Goal: Task Accomplishment & Management: Use online tool/utility

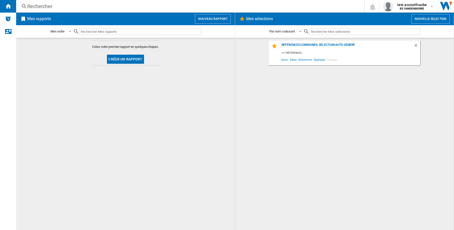
click at [363, 95] on div "Références communes, séléction auto généré 117 références Ouvrir Editer Renomme…" at bounding box center [344, 134] width 208 height 187
click at [202, 20] on button "Nouveau rapport" at bounding box center [213, 19] width 36 height 10
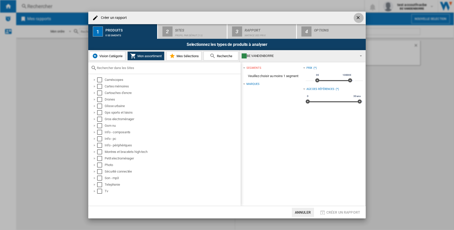
click at [357, 19] on ng-md-icon "getI18NText('BUTTONS.CLOSE_DIALOG')" at bounding box center [358, 18] width 6 height 6
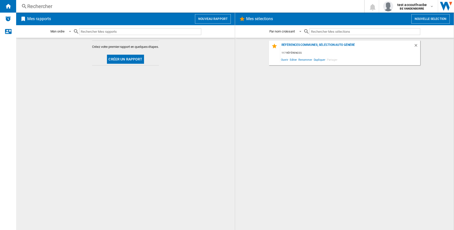
click at [289, 144] on div "Références communes, séléction auto généré 117 références Ouvrir Editer Renomme…" at bounding box center [344, 134] width 208 height 187
click at [129, 59] on button "Créer un rapport" at bounding box center [125, 59] width 37 height 9
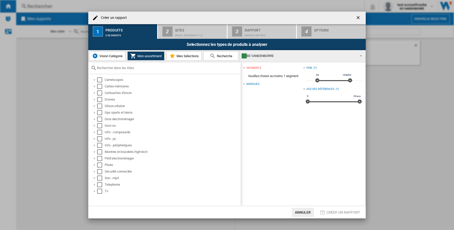
click at [109, 57] on span "Vision Catégorie" at bounding box center [110, 56] width 24 height 4
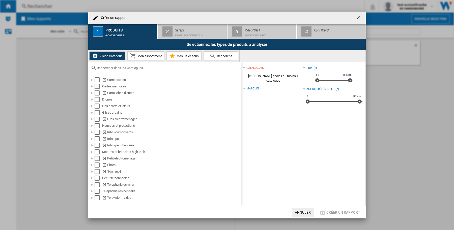
click at [146, 57] on span "Mon assortiment" at bounding box center [148, 56] width 25 height 4
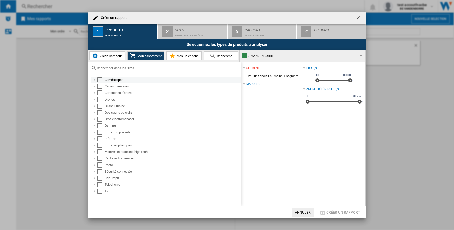
click at [100, 80] on div "Select" at bounding box center [99, 79] width 5 height 5
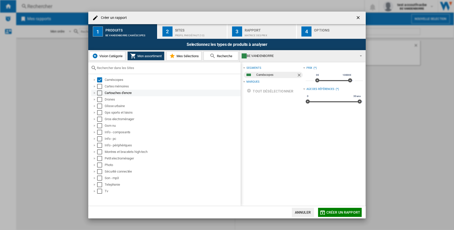
drag, startPoint x: 100, startPoint y: 86, endPoint x: 100, endPoint y: 91, distance: 5.0
click at [100, 86] on div "Select" at bounding box center [99, 86] width 5 height 5
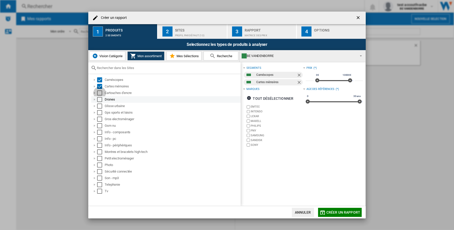
drag, startPoint x: 100, startPoint y: 92, endPoint x: 100, endPoint y: 99, distance: 6.8
click at [100, 94] on div "Select" at bounding box center [99, 92] width 5 height 5
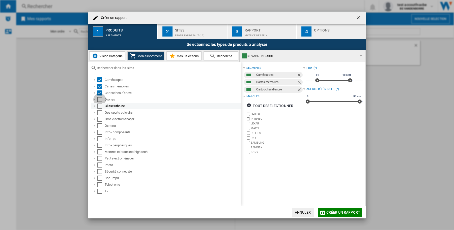
drag, startPoint x: 100, startPoint y: 100, endPoint x: 99, endPoint y: 105, distance: 5.6
click at [100, 101] on div "Select" at bounding box center [99, 99] width 5 height 5
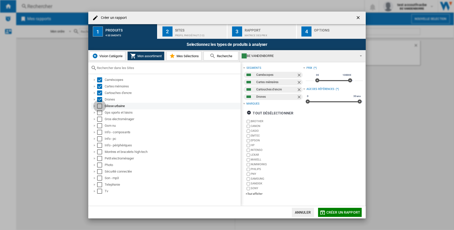
click at [99, 109] on div "Glisse urbaine" at bounding box center [165, 106] width 149 height 7
drag, startPoint x: 99, startPoint y: 113, endPoint x: 99, endPoint y: 117, distance: 4.5
click at [99, 114] on div "Select" at bounding box center [99, 112] width 5 height 5
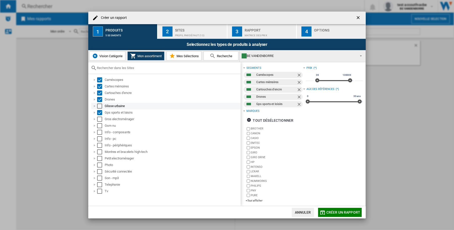
click at [99, 106] on div "Select" at bounding box center [99, 106] width 5 height 5
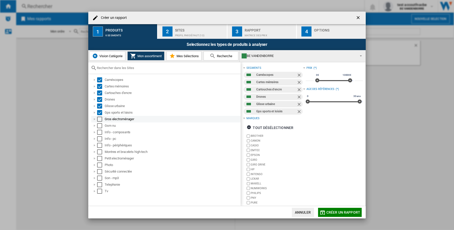
click at [99, 120] on div "Select" at bounding box center [99, 119] width 5 height 5
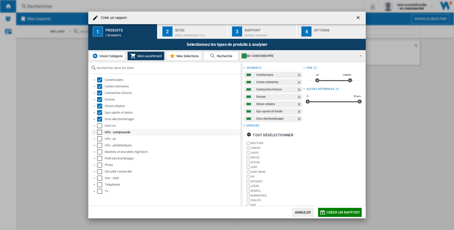
click at [100, 129] on div "Info - composants" at bounding box center [165, 132] width 149 height 7
click at [99, 124] on div "Select" at bounding box center [99, 125] width 5 height 5
drag, startPoint x: 100, startPoint y: 131, endPoint x: 99, endPoint y: 135, distance: 4.5
click at [100, 131] on div "Select" at bounding box center [99, 132] width 5 height 5
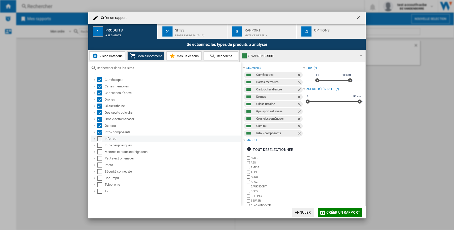
click at [98, 139] on div "Select" at bounding box center [99, 138] width 5 height 5
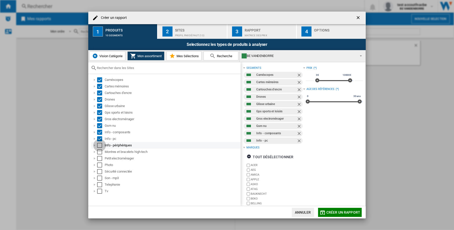
click at [99, 147] on div "Select" at bounding box center [99, 145] width 5 height 5
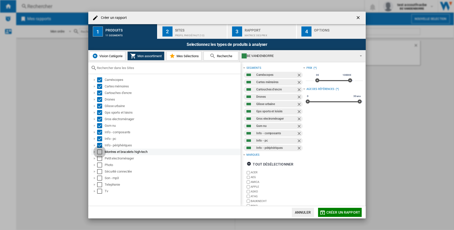
click at [100, 152] on div "Select" at bounding box center [99, 151] width 5 height 5
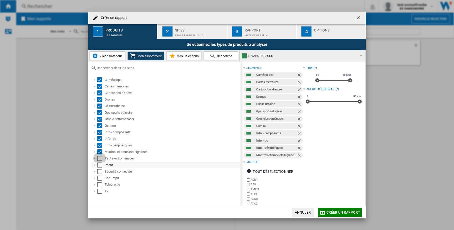
drag, startPoint x: 98, startPoint y: 159, endPoint x: 99, endPoint y: 163, distance: 3.9
click at [98, 158] on div "Select" at bounding box center [99, 158] width 5 height 5
click at [98, 166] on div "Select" at bounding box center [99, 165] width 5 height 5
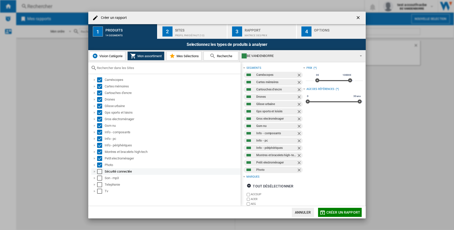
click at [100, 172] on div "Select" at bounding box center [99, 171] width 5 height 5
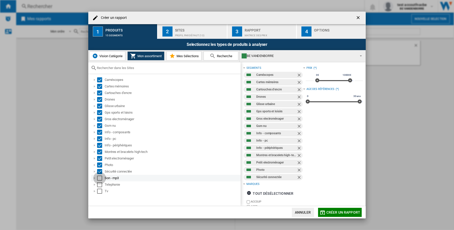
click at [100, 178] on div "Select" at bounding box center [99, 178] width 5 height 5
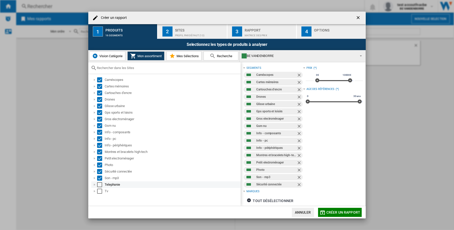
click at [100, 185] on div "Select" at bounding box center [99, 184] width 5 height 5
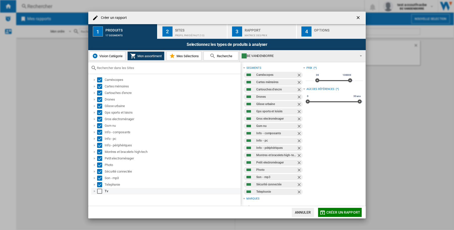
click at [100, 191] on div "Select" at bounding box center [99, 191] width 5 height 5
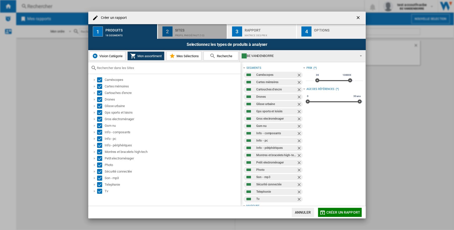
click at [180, 32] on div "Profil par défaut (13)" at bounding box center [200, 34] width 50 height 5
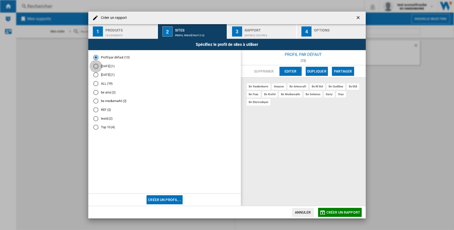
click at [95, 66] on div "05 sept (1)" at bounding box center [95, 66] width 5 height 5
click at [96, 75] on div "12/09/23 (1)" at bounding box center [95, 74] width 5 height 5
click at [95, 84] on div "ALL (19)" at bounding box center [95, 83] width 5 height 5
click at [97, 93] on div "be amz (2)" at bounding box center [95, 92] width 5 height 5
click at [96, 101] on div "be mediamarkt (2)" at bounding box center [95, 101] width 5 height 5
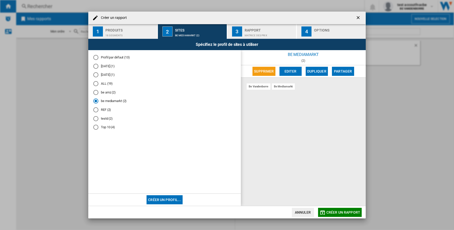
click at [96, 109] on div "REF (2)" at bounding box center [95, 109] width 5 height 5
click at [96, 118] on div "testd (2)" at bounding box center [95, 118] width 5 height 5
click at [95, 128] on div "Top 10 (4)" at bounding box center [95, 127] width 5 height 5
click at [94, 117] on div "testd (2)" at bounding box center [95, 118] width 5 height 5
click at [258, 26] on div "Rapport" at bounding box center [269, 28] width 50 height 5
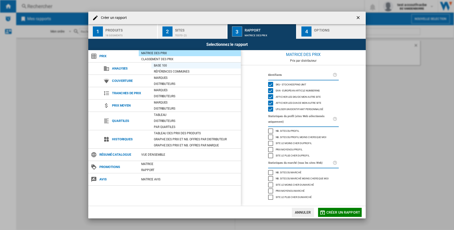
click at [163, 66] on div "Base 100" at bounding box center [195, 65] width 89 height 5
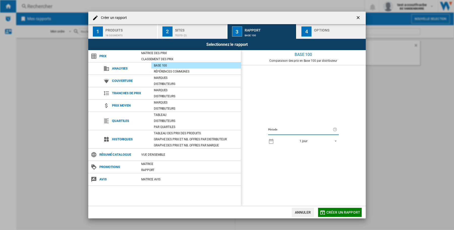
click at [336, 141] on span "REPORTS.WIZARD.STEPS.REPORT.STEPS.REPORT_OPTIONS.PERIOD: 1 jour" at bounding box center [334, 140] width 6 height 5
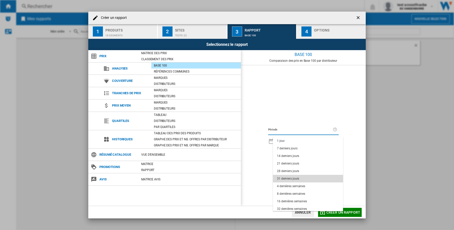
click at [299, 181] on md-option "31 derniers jours" at bounding box center [308, 179] width 70 height 8
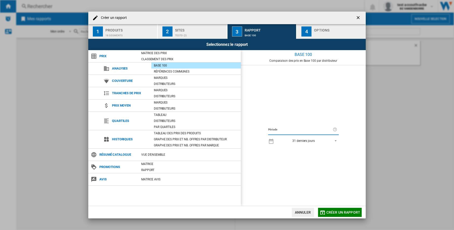
click at [332, 31] on div "Options" at bounding box center [339, 28] width 50 height 5
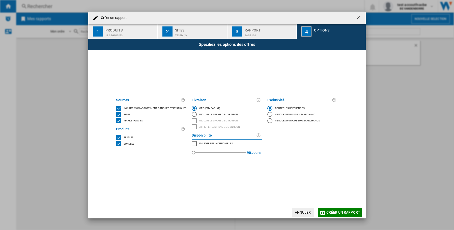
click at [344, 211] on span "Créer un rapport" at bounding box center [343, 212] width 34 height 4
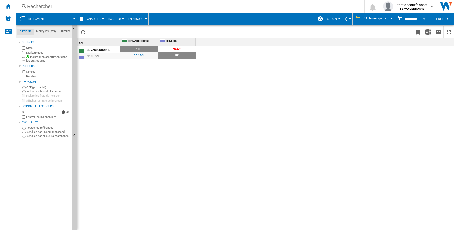
click at [145, 19] on md-menu "En Absolu En Absolu En Relatif" at bounding box center [137, 19] width 23 height 13
click at [145, 17] on button "En Absolu" at bounding box center [136, 19] width 17 height 13
click at [135, 43] on span "En Relatif" at bounding box center [137, 43] width 17 height 5
click at [394, 19] on button "button" at bounding box center [399, 19] width 10 height 10
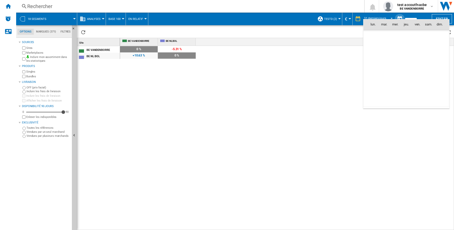
scroll to position [2404, 0]
click at [310, 115] on div at bounding box center [227, 115] width 454 height 230
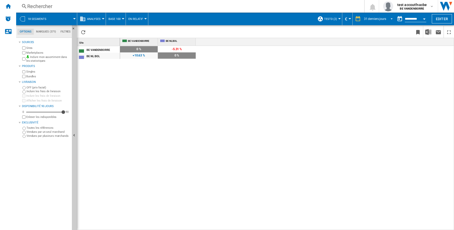
click at [390, 16] on span "REPORTS.WIZARD.STEPS.REPORT.STEPS.REPORT_OPTIONS.PERIOD: 31 derniers jours" at bounding box center [390, 18] width 6 height 5
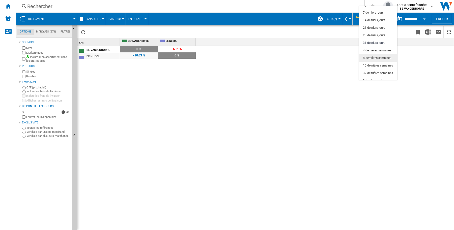
scroll to position [0, 0]
click at [382, 15] on div "7 derniers jours" at bounding box center [373, 17] width 20 height 4
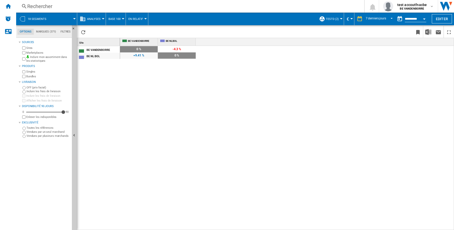
click at [180, 102] on div "100 0 % 95.7 -4.3 % 109.41 +9.41 % 100 0 %" at bounding box center [287, 138] width 334 height 185
click at [98, 55] on div "BE NL BOL" at bounding box center [102, 55] width 33 height 5
click at [97, 49] on div "BE VANDENBORRE" at bounding box center [102, 49] width 33 height 5
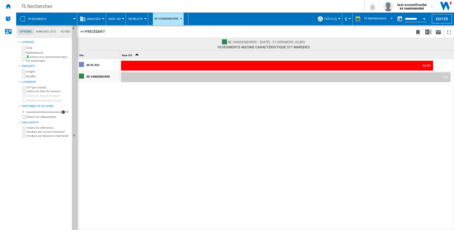
click at [123, 18] on div at bounding box center [123, 18] width 3 height 1
click at [124, 43] on span "Références Communes" at bounding box center [130, 43] width 40 height 5
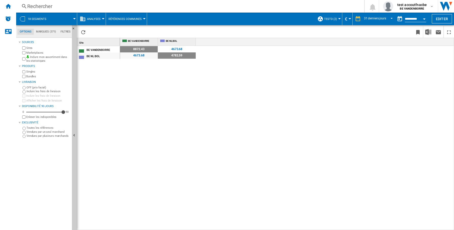
click at [150, 68] on div "8872.43 4673.68 4673.68 4782.59" at bounding box center [287, 138] width 334 height 185
click at [123, 126] on div "8872.43 4673.68 4673.68 4782.59" at bounding box center [287, 138] width 334 height 185
click at [203, 93] on div "8872.43 4673.68 4673.68 4782.59" at bounding box center [287, 138] width 334 height 185
click at [389, 17] on span "REPORTS.WIZARD.STEPS.REPORT.STEPS.REPORT_OPTIONS.PERIOD: 31 derniers jours" at bounding box center [390, 18] width 6 height 5
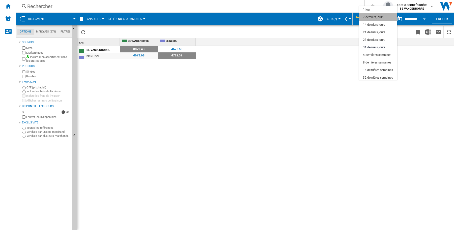
click at [375, 16] on div "7 derniers jours" at bounding box center [373, 17] width 20 height 4
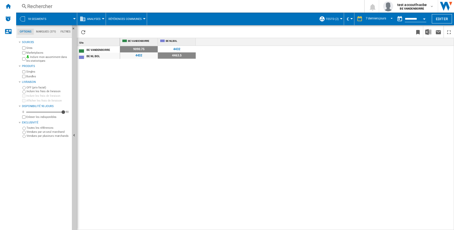
click at [74, 18] on span at bounding box center [63, 19] width 21 height 13
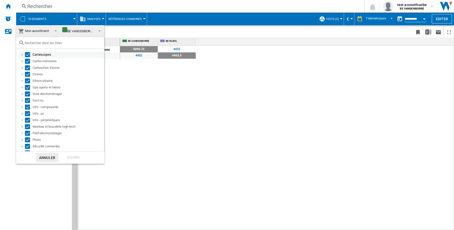
click at [28, 54] on div "Select" at bounding box center [27, 54] width 5 height 5
click at [26, 59] on div "Select" at bounding box center [27, 61] width 5 height 5
click at [28, 66] on div "Select" at bounding box center [27, 67] width 5 height 5
click at [28, 74] on div "Select" at bounding box center [27, 74] width 5 height 5
click at [27, 81] on div "Select" at bounding box center [27, 80] width 5 height 5
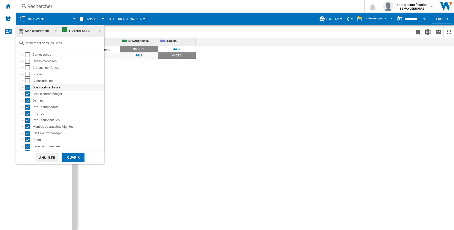
drag, startPoint x: 28, startPoint y: 87, endPoint x: 29, endPoint y: 94, distance: 6.7
click at [28, 88] on div "Select" at bounding box center [27, 87] width 5 height 5
click at [29, 96] on div "Select" at bounding box center [27, 93] width 5 height 5
click at [26, 101] on div "Select" at bounding box center [27, 100] width 5 height 5
drag, startPoint x: 27, startPoint y: 93, endPoint x: 28, endPoint y: 96, distance: 3.4
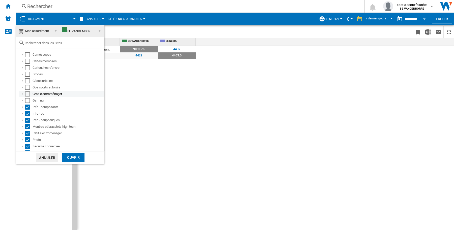
click at [27, 93] on div "Select" at bounding box center [27, 93] width 5 height 5
click at [27, 102] on div "Select" at bounding box center [27, 100] width 5 height 5
drag, startPoint x: 26, startPoint y: 100, endPoint x: 27, endPoint y: 105, distance: 5.3
click at [27, 100] on div "Select" at bounding box center [27, 100] width 5 height 5
click at [27, 107] on div "Select" at bounding box center [27, 107] width 5 height 5
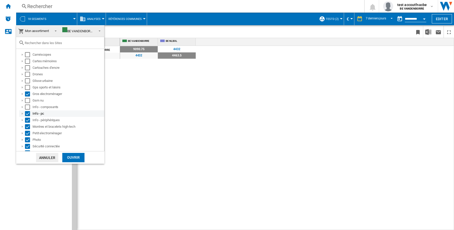
click at [27, 113] on div "Select" at bounding box center [27, 113] width 5 height 5
click at [27, 120] on div "Select" at bounding box center [27, 120] width 5 height 5
click at [26, 127] on div "Select" at bounding box center [27, 126] width 5 height 5
click at [26, 133] on div "Select" at bounding box center [27, 133] width 5 height 5
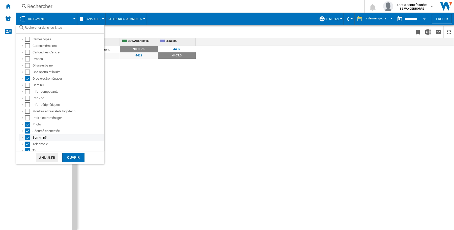
scroll to position [18, 0]
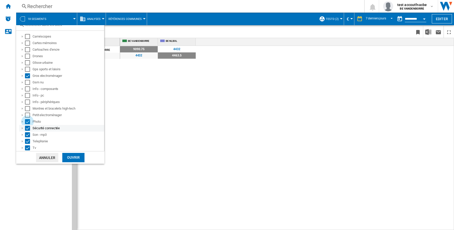
drag, startPoint x: 28, startPoint y: 120, endPoint x: 28, endPoint y: 125, distance: 5.3
click at [28, 120] on div "Select" at bounding box center [27, 121] width 5 height 5
click at [27, 129] on div "Select" at bounding box center [27, 128] width 5 height 5
click at [24, 134] on div at bounding box center [22, 134] width 5 height 5
click at [29, 134] on div "Select" at bounding box center [27, 134] width 5 height 5
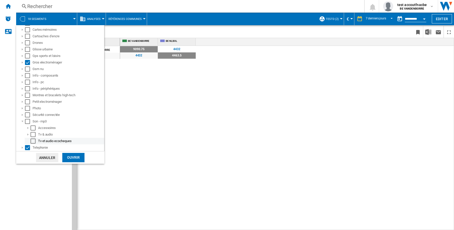
scroll to position [38, 0]
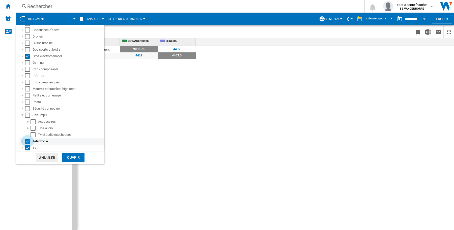
click at [26, 139] on div "Select" at bounding box center [27, 141] width 5 height 5
drag, startPoint x: 25, startPoint y: 147, endPoint x: 51, endPoint y: 155, distance: 26.9
click at [25, 148] on div "Select" at bounding box center [27, 147] width 5 height 5
drag, startPoint x: 71, startPoint y: 158, endPoint x: 164, endPoint y: 130, distance: 97.4
click at [70, 158] on div "Ouvrir" at bounding box center [73, 157] width 22 height 9
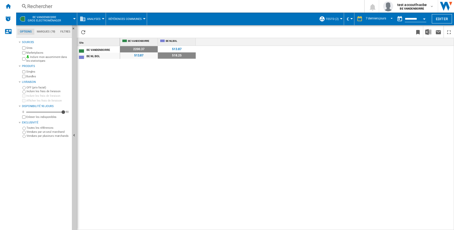
click at [340, 19] on div at bounding box center [341, 18] width 3 height 1
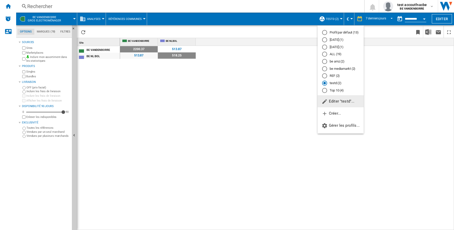
click at [353, 32] on md-radio-button "Profil par défaut (13)" at bounding box center [340, 32] width 37 height 5
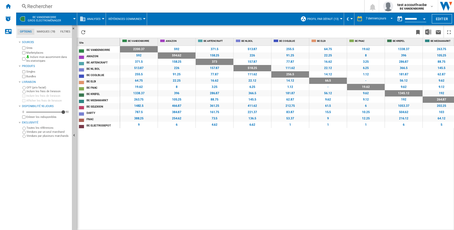
click at [176, 179] on div "2200.37 592 371.5 513.87 255.5 64.75 19.62 1338.37 263.75 1482.5 787.5 388.25 9…" at bounding box center [287, 138] width 334 height 185
click at [218, 155] on div "2200.37 592 371.5 513.87 255.5 64.75 19.62 1338.37 263.75 1482.5 787.5 388.25 9…" at bounding box center [287, 138] width 334 height 185
click at [92, 68] on div "BE NL BOL" at bounding box center [102, 68] width 33 height 5
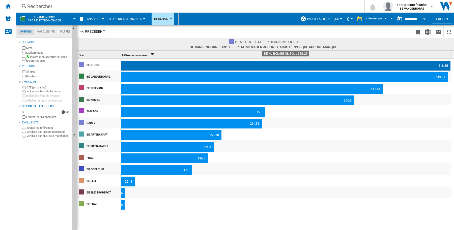
click at [168, 65] on div "518.25" at bounding box center [285, 66] width 329 height 10
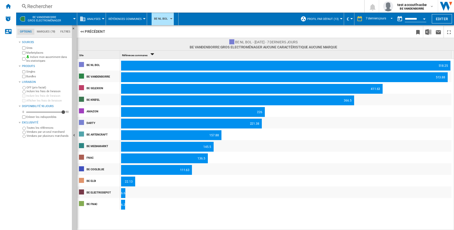
click at [83, 31] on div at bounding box center [227, 115] width 454 height 230
click at [92, 32] on button "<< Précédent" at bounding box center [93, 32] width 28 height 10
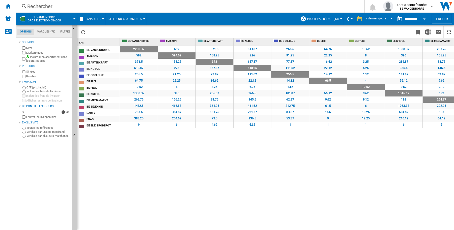
click at [224, 184] on div "2200.37 592 371.5 513.87 255.5 64.75 19.62 1338.37 263.75 1482.5 787.5 388.25 9…" at bounding box center [287, 138] width 334 height 185
click at [296, 199] on div "2200.37 592 371.5 513.87 255.5 64.75 19.62 1338.37 263.75 1482.5 787.5 388.25 9…" at bounding box center [287, 138] width 334 height 185
click at [241, 183] on div "2200.37 592 371.5 513.87 255.5 64.75 19.62 1338.37 263.75 1482.5 787.5 388.25 9…" at bounding box center [287, 138] width 334 height 185
